Goal: Transaction & Acquisition: Purchase product/service

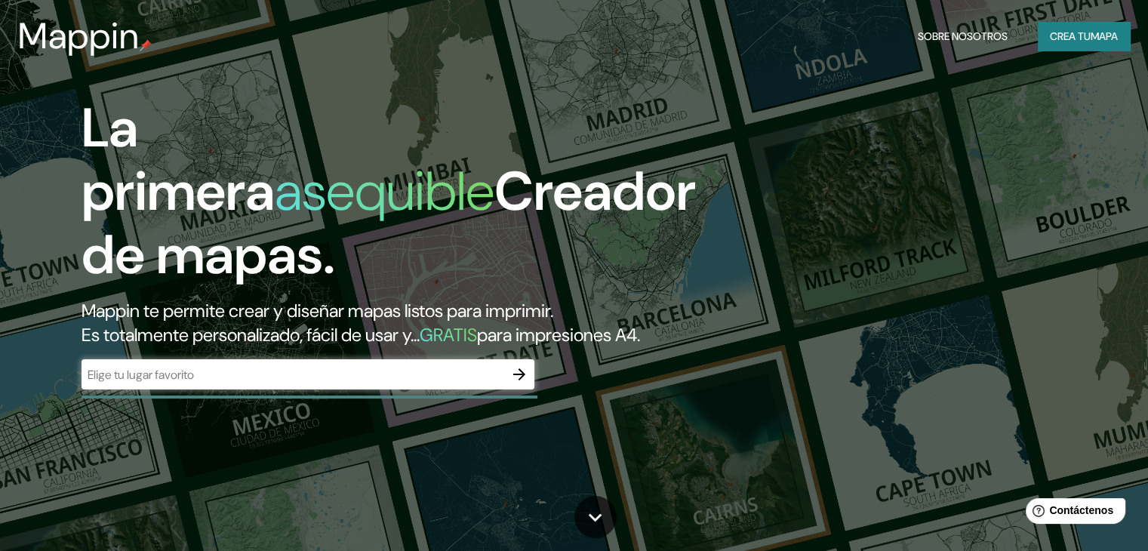
click at [713, 263] on div "La primera asequible Creador de mapas. Mappin te permite crear y diseñar mapas …" at bounding box center [368, 251] width 689 height 308
click at [300, 390] on div "​" at bounding box center [308, 374] width 453 height 30
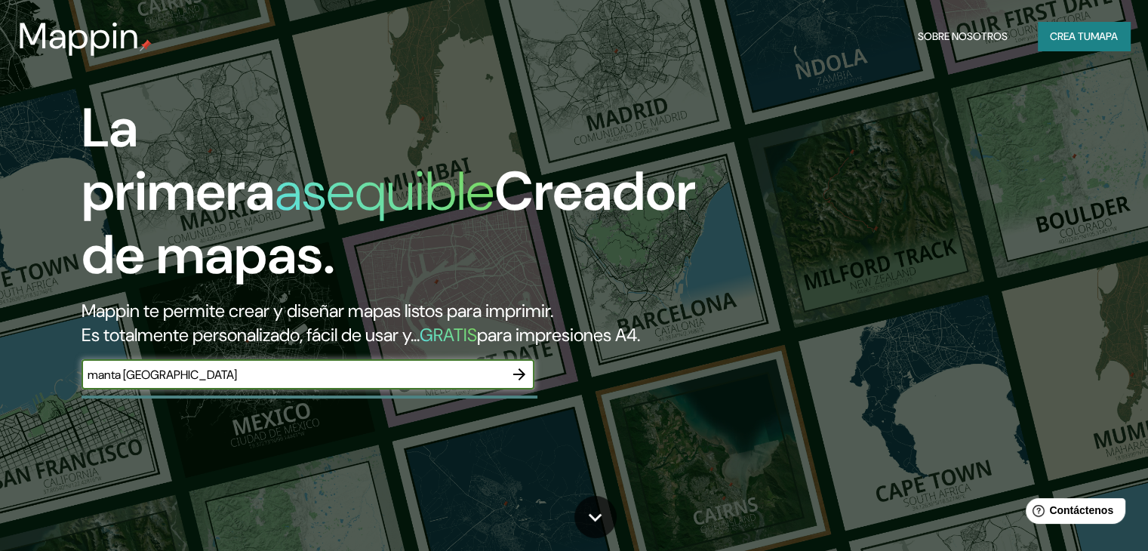
type input "manta [GEOGRAPHIC_DATA]"
click at [522, 384] on icon "button" at bounding box center [519, 374] width 18 height 18
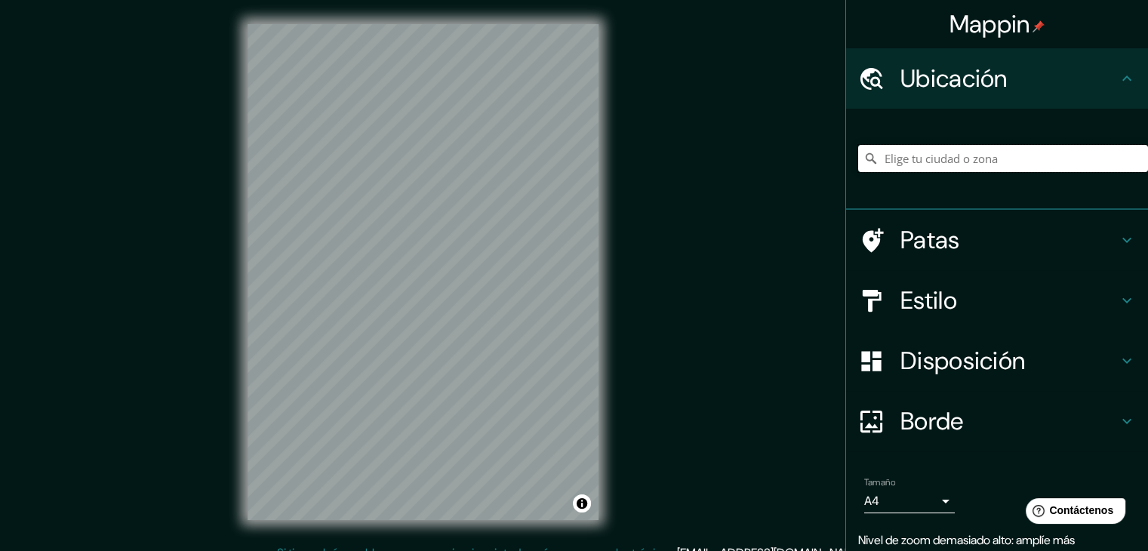
click at [943, 158] on input "Elige tu ciudad o zona" at bounding box center [1003, 158] width 290 height 27
type input "m"
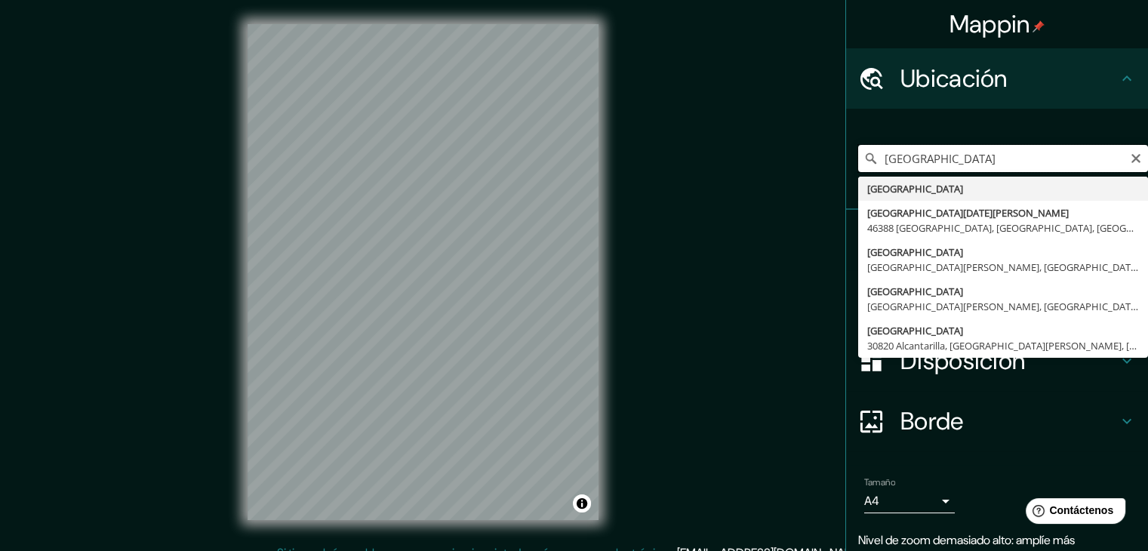
click at [1000, 167] on input "[GEOGRAPHIC_DATA]" at bounding box center [1003, 158] width 290 height 27
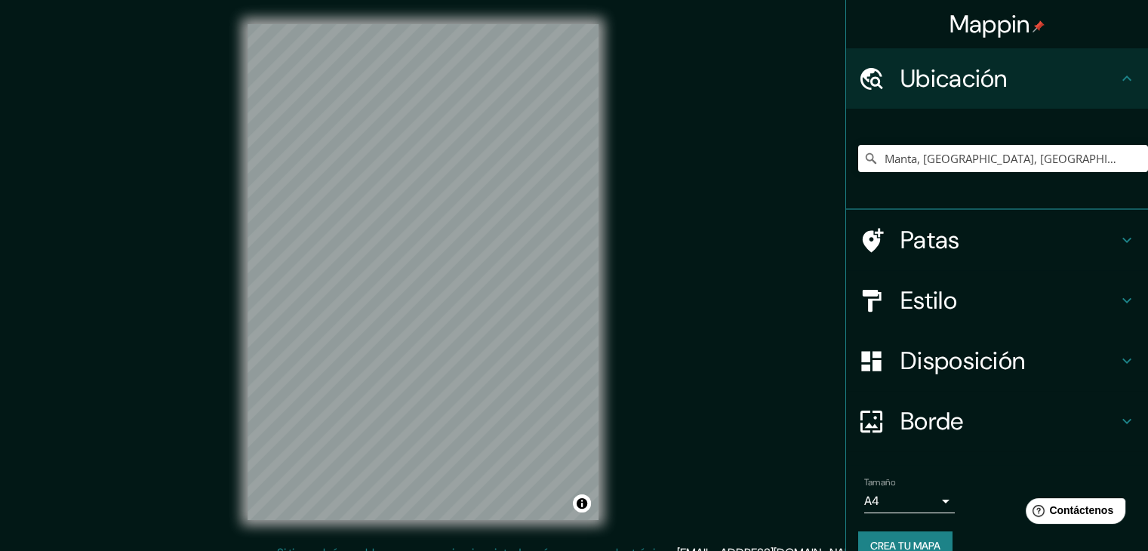
click at [923, 294] on font "Estilo" at bounding box center [929, 301] width 57 height 32
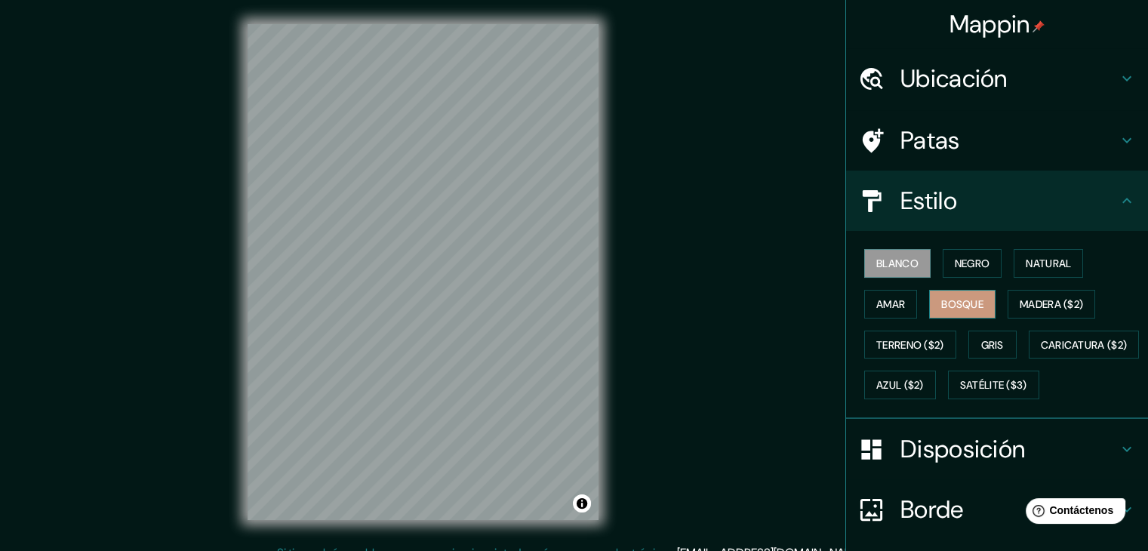
click at [955, 300] on font "Bosque" at bounding box center [962, 304] width 42 height 14
click at [933, 341] on font "Terreno ($2)" at bounding box center [911, 345] width 68 height 14
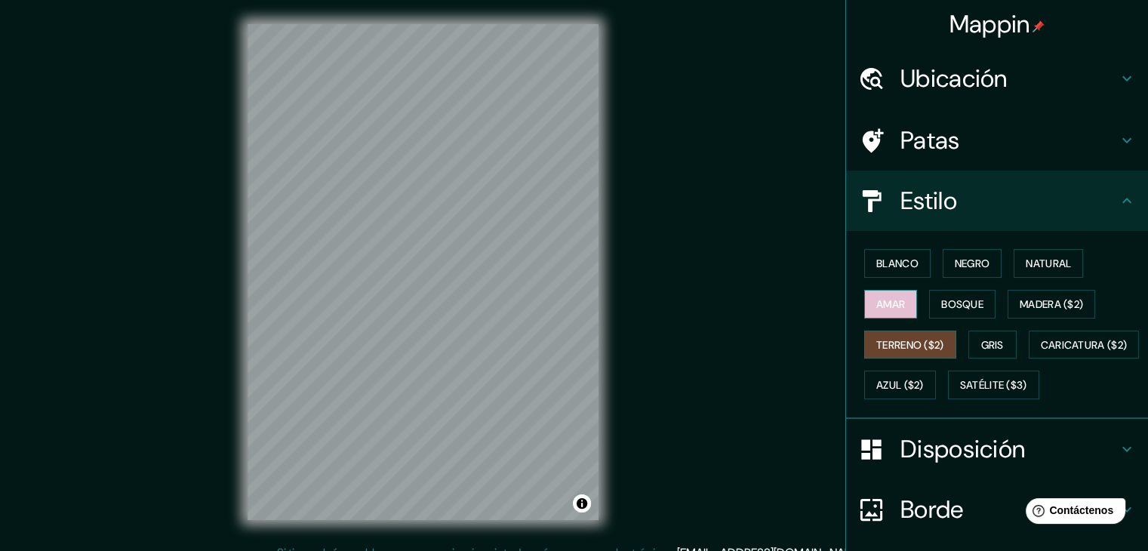
click at [890, 311] on font "Amar" at bounding box center [891, 304] width 29 height 20
click at [943, 267] on button "Negro" at bounding box center [973, 263] width 60 height 29
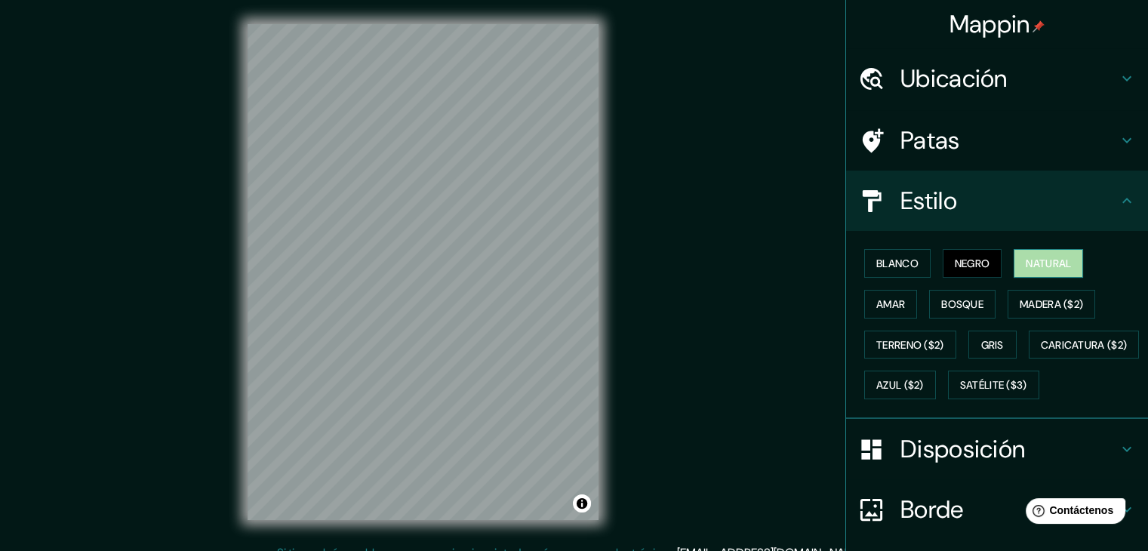
click at [1036, 266] on font "Natural" at bounding box center [1048, 264] width 45 height 14
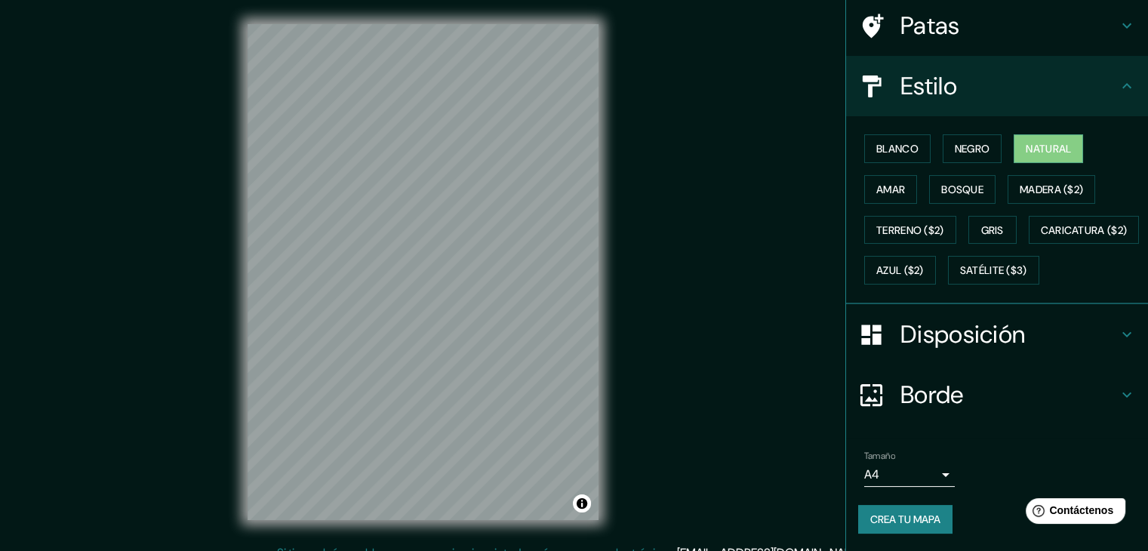
scroll to position [153, 0]
click at [583, 509] on button "Activar o desactivar atribución" at bounding box center [582, 504] width 18 height 18
click at [642, 374] on div "Mappin Ubicación Manta, [GEOGRAPHIC_DATA], [GEOGRAPHIC_DATA] Patas Estilo Blanc…" at bounding box center [574, 284] width 1148 height 569
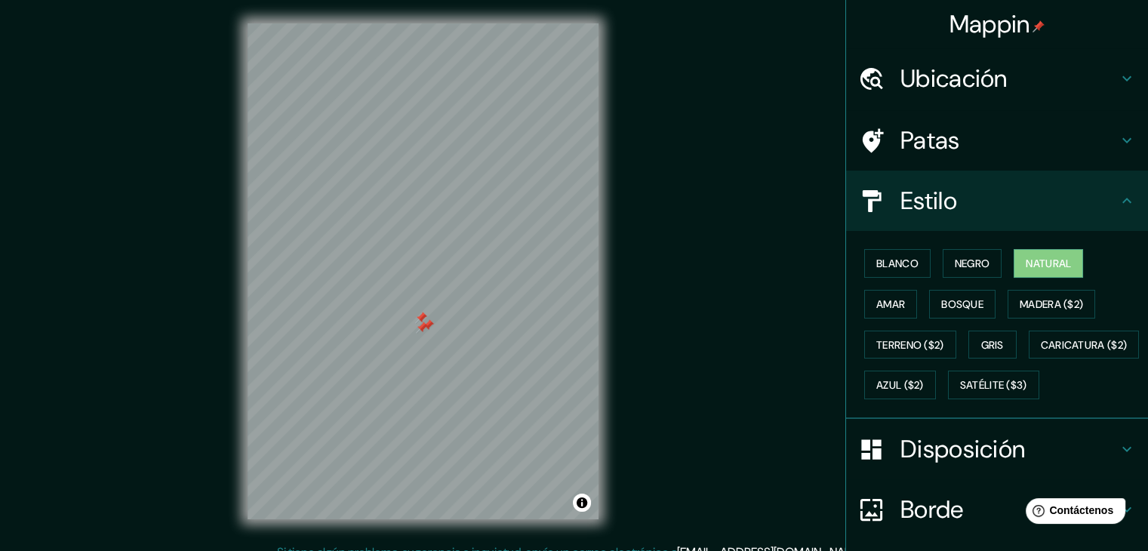
scroll to position [0, 0]
click at [963, 83] on font "Ubicación" at bounding box center [954, 79] width 107 height 32
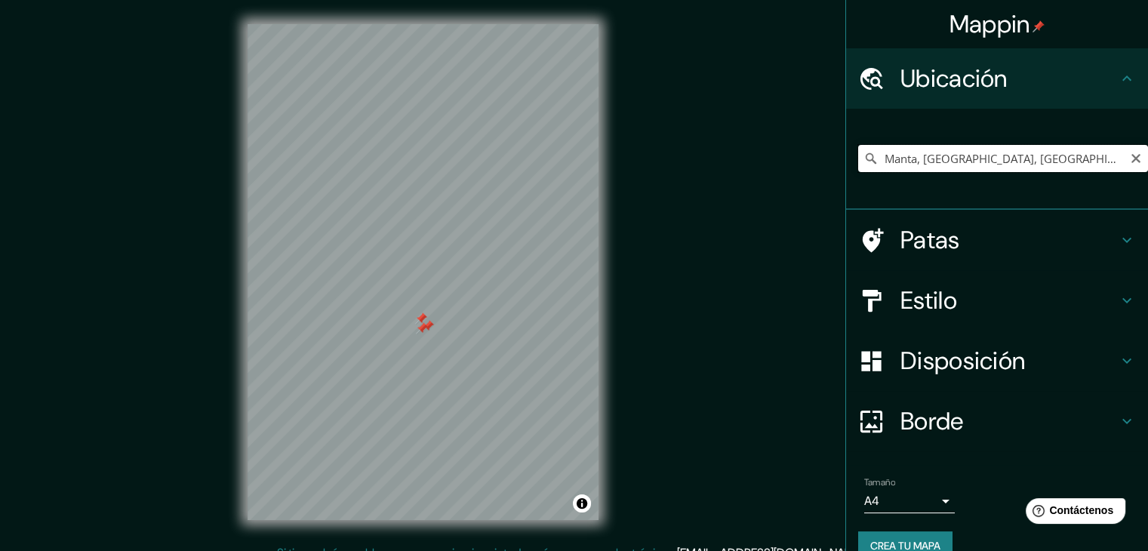
click at [1043, 161] on input "Manta, [GEOGRAPHIC_DATA], [GEOGRAPHIC_DATA]" at bounding box center [1003, 158] width 290 height 27
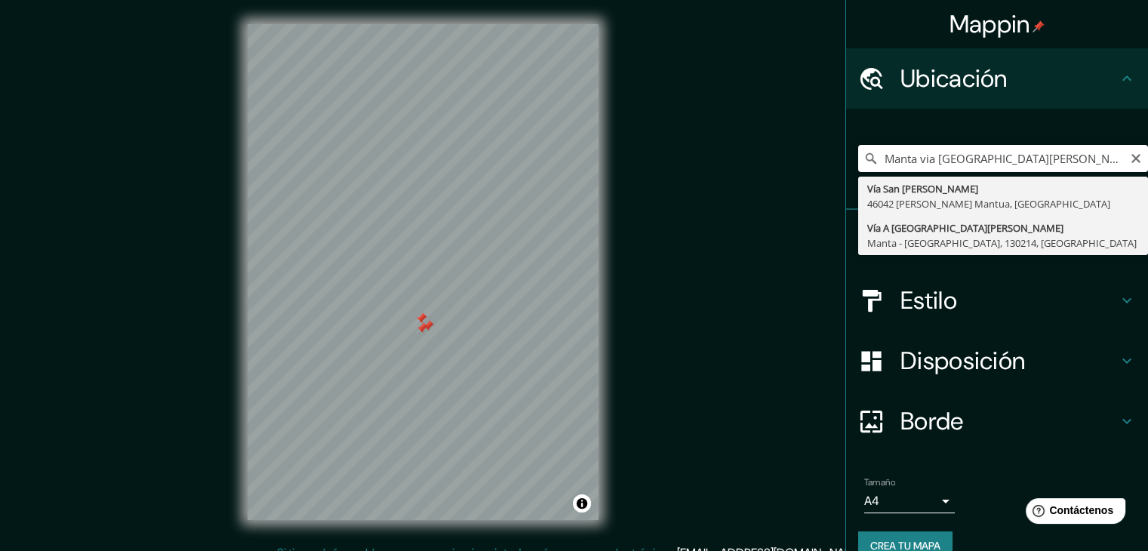
type input "Vía A [GEOGRAPHIC_DATA][PERSON_NAME], Manta - [GEOGRAPHIC_DATA], 130214, [GEOGR…"
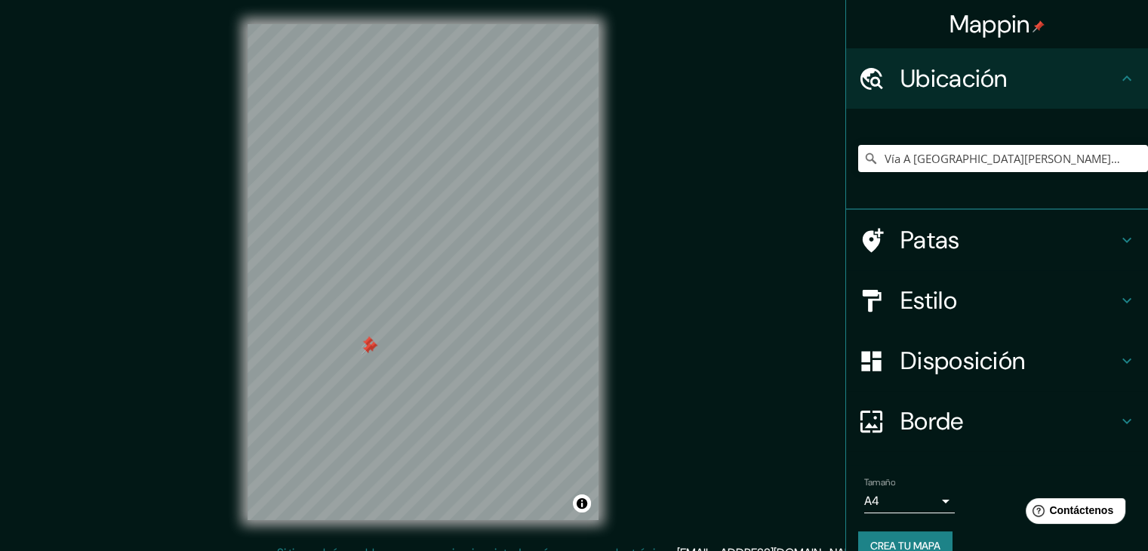
click at [607, 211] on div "© Mapbox © OpenStreetMap Mejorar este mapa" at bounding box center [422, 272] width 399 height 544
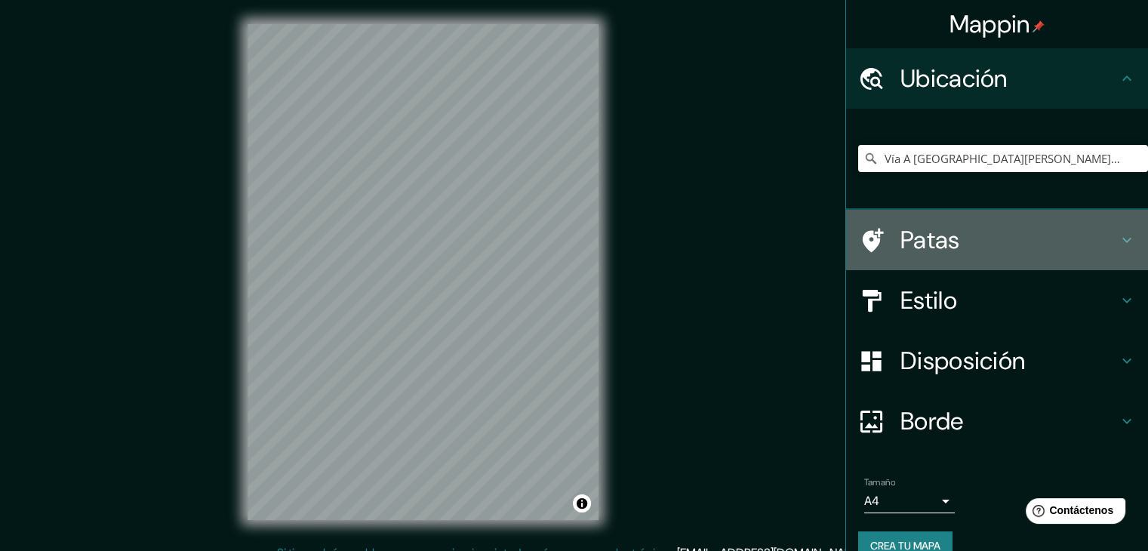
click at [939, 239] on font "Patas" at bounding box center [931, 240] width 60 height 32
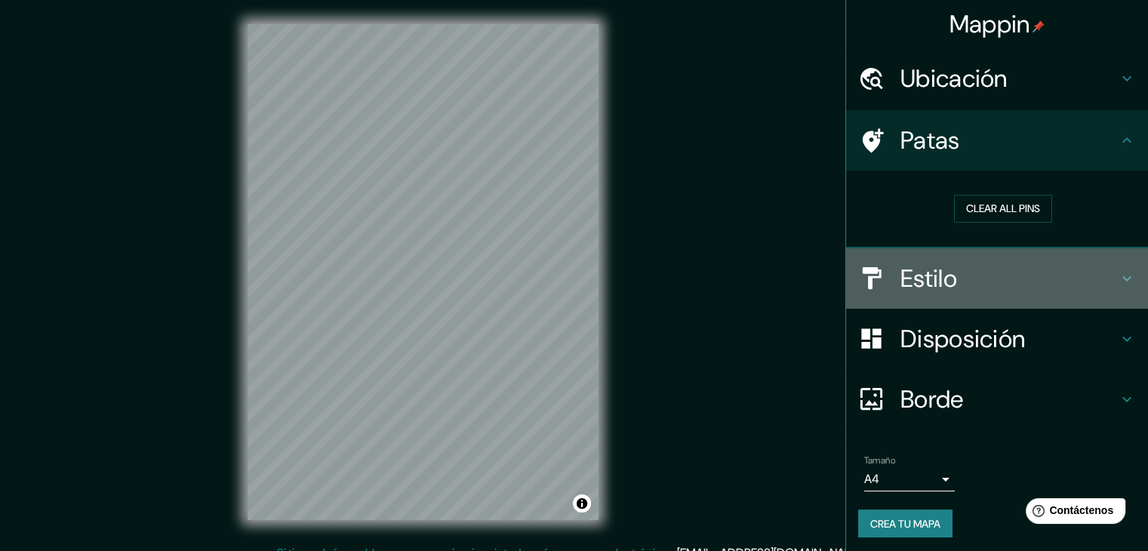
click at [1030, 301] on div "Estilo" at bounding box center [997, 278] width 302 height 60
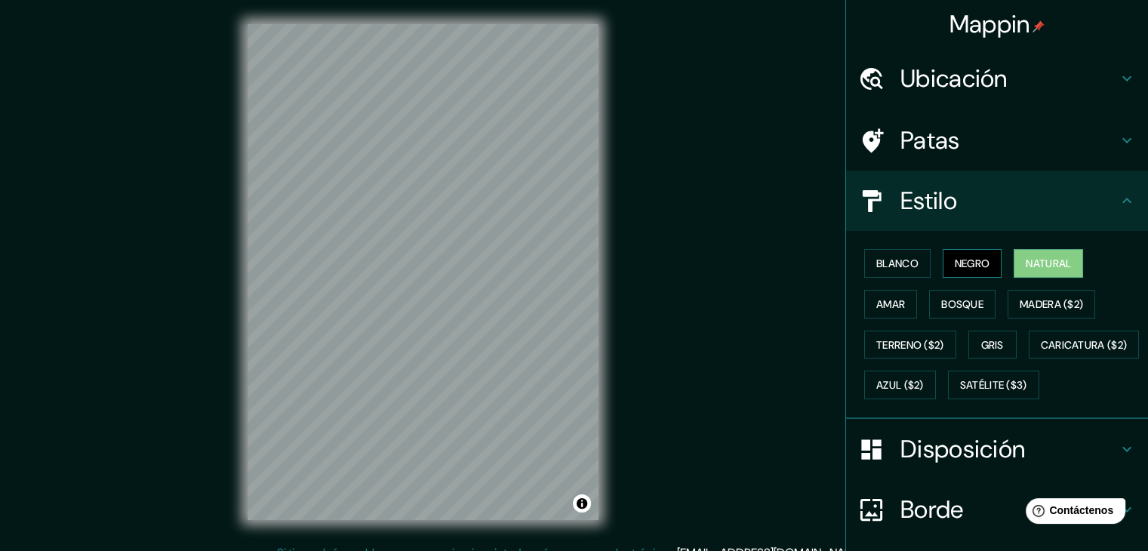
click at [957, 258] on font "Negro" at bounding box center [972, 264] width 35 height 14
click at [905, 304] on button "Amar" at bounding box center [890, 304] width 53 height 29
click at [441, 266] on div at bounding box center [437, 262] width 12 height 12
click at [446, 261] on div at bounding box center [442, 260] width 12 height 12
click at [440, 257] on div at bounding box center [436, 254] width 12 height 12
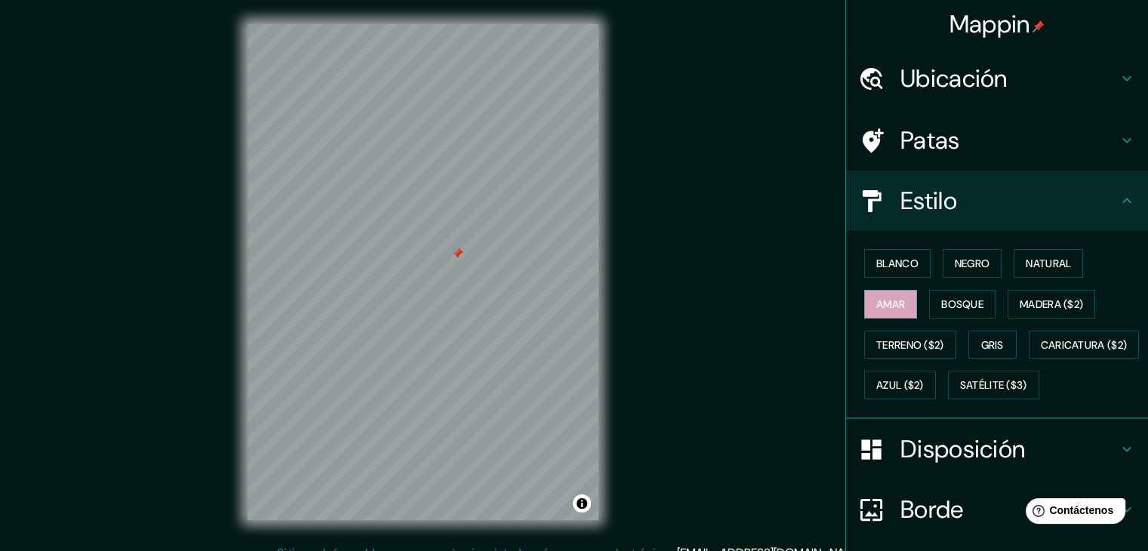
click at [457, 252] on div at bounding box center [457, 254] width 12 height 12
